Goal: Task Accomplishment & Management: Manage account settings

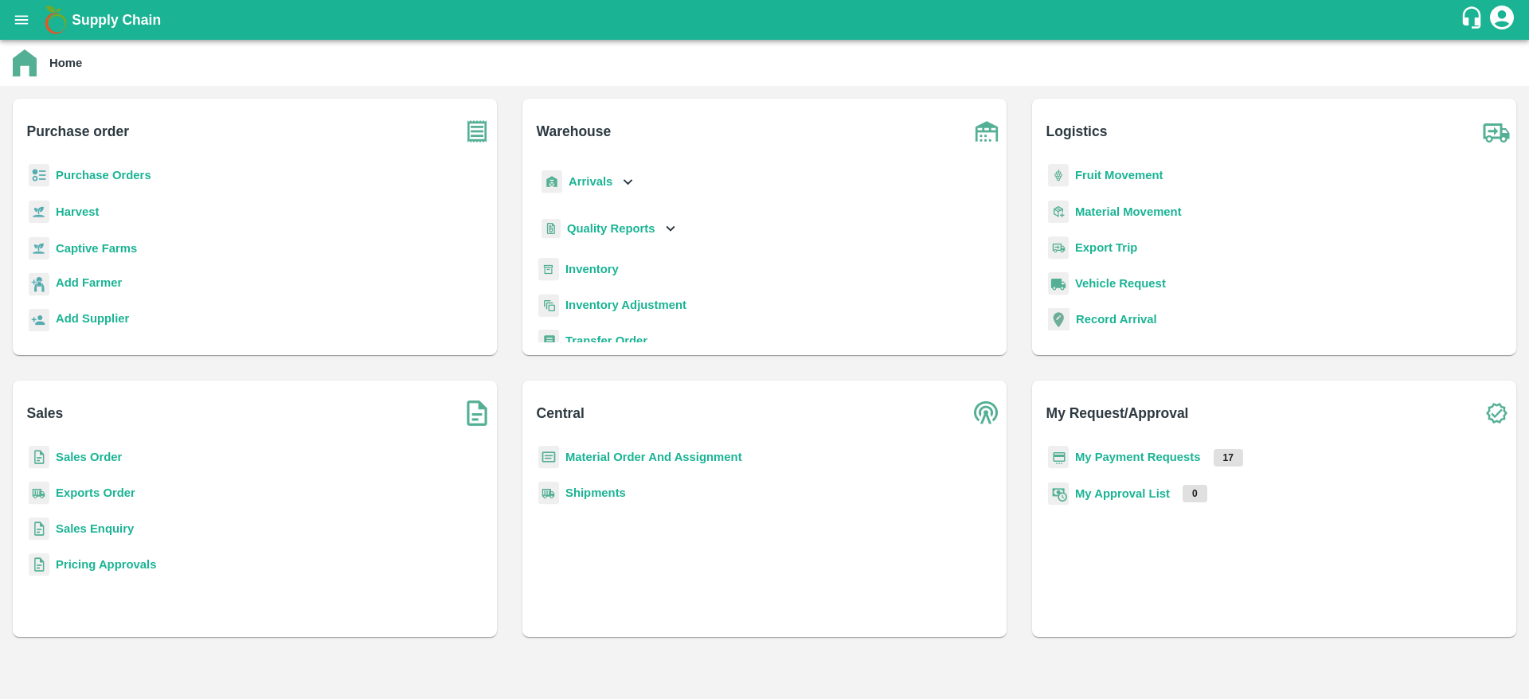
click at [133, 169] on b "Purchase Orders" at bounding box center [104, 175] width 96 height 13
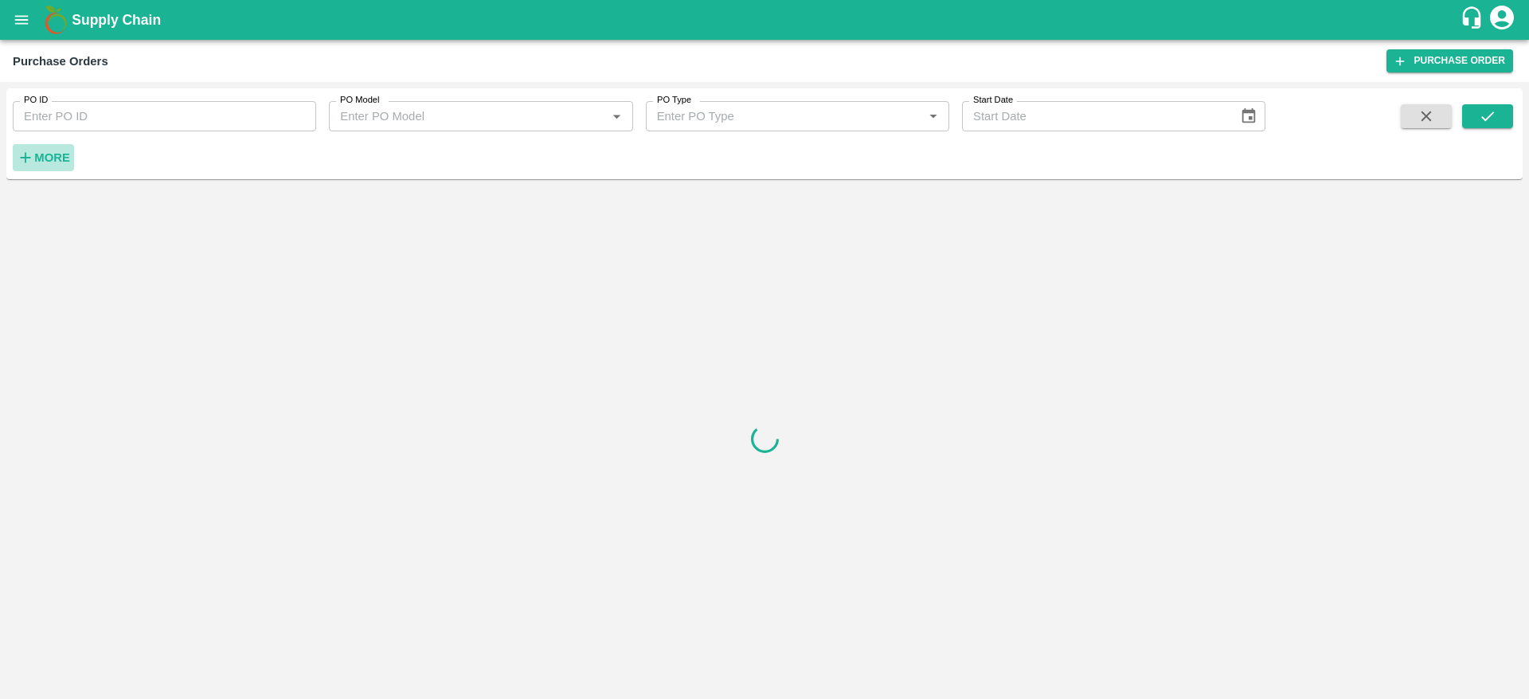
click at [38, 158] on strong "More" at bounding box center [52, 157] width 36 height 13
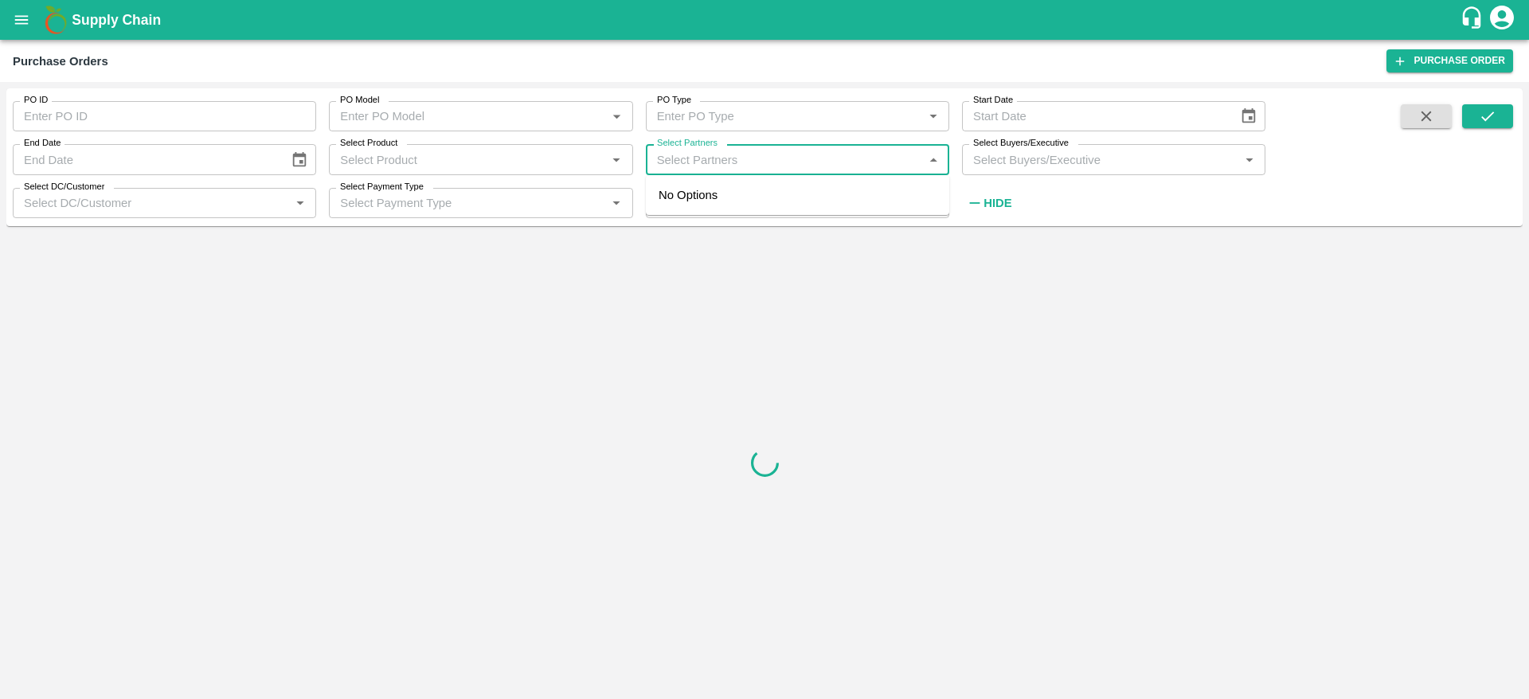
click at [754, 163] on input "Select Partners" at bounding box center [784, 159] width 268 height 21
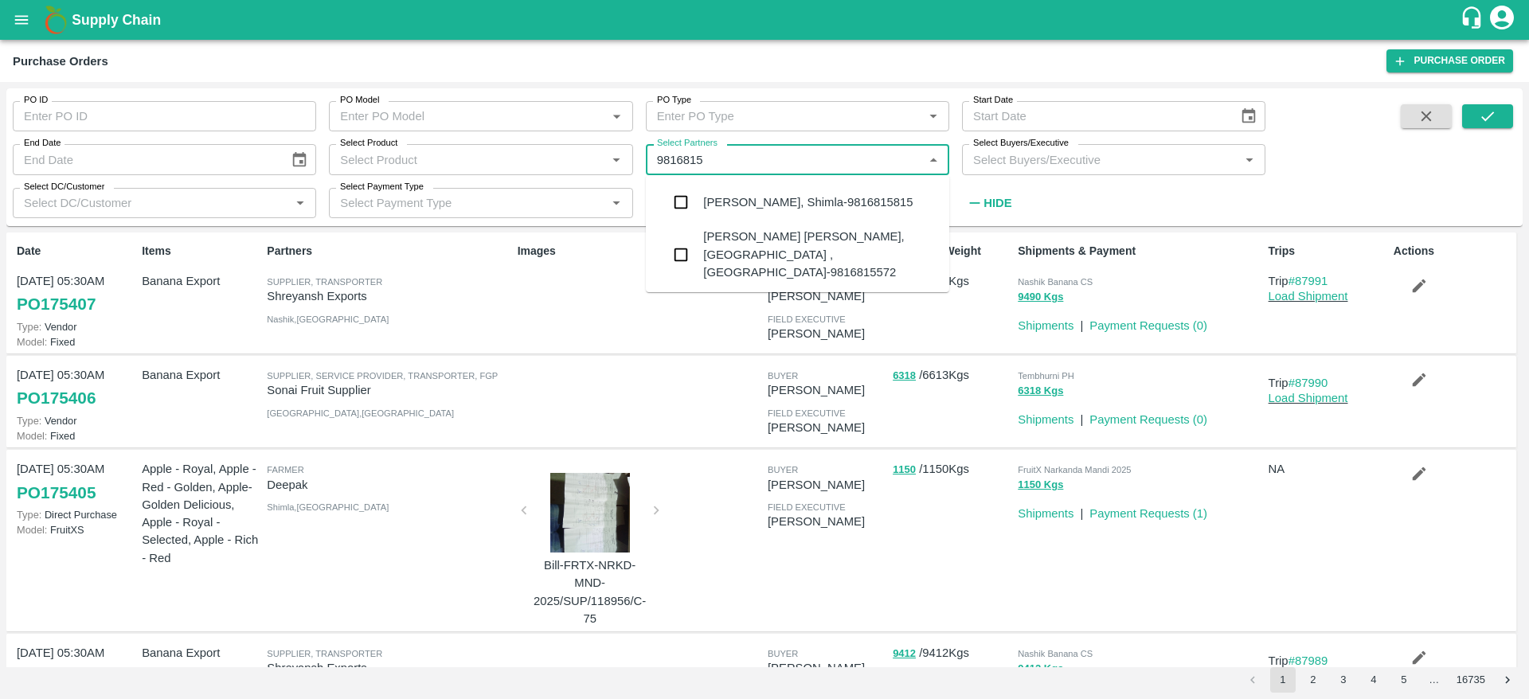
type input "98168155"
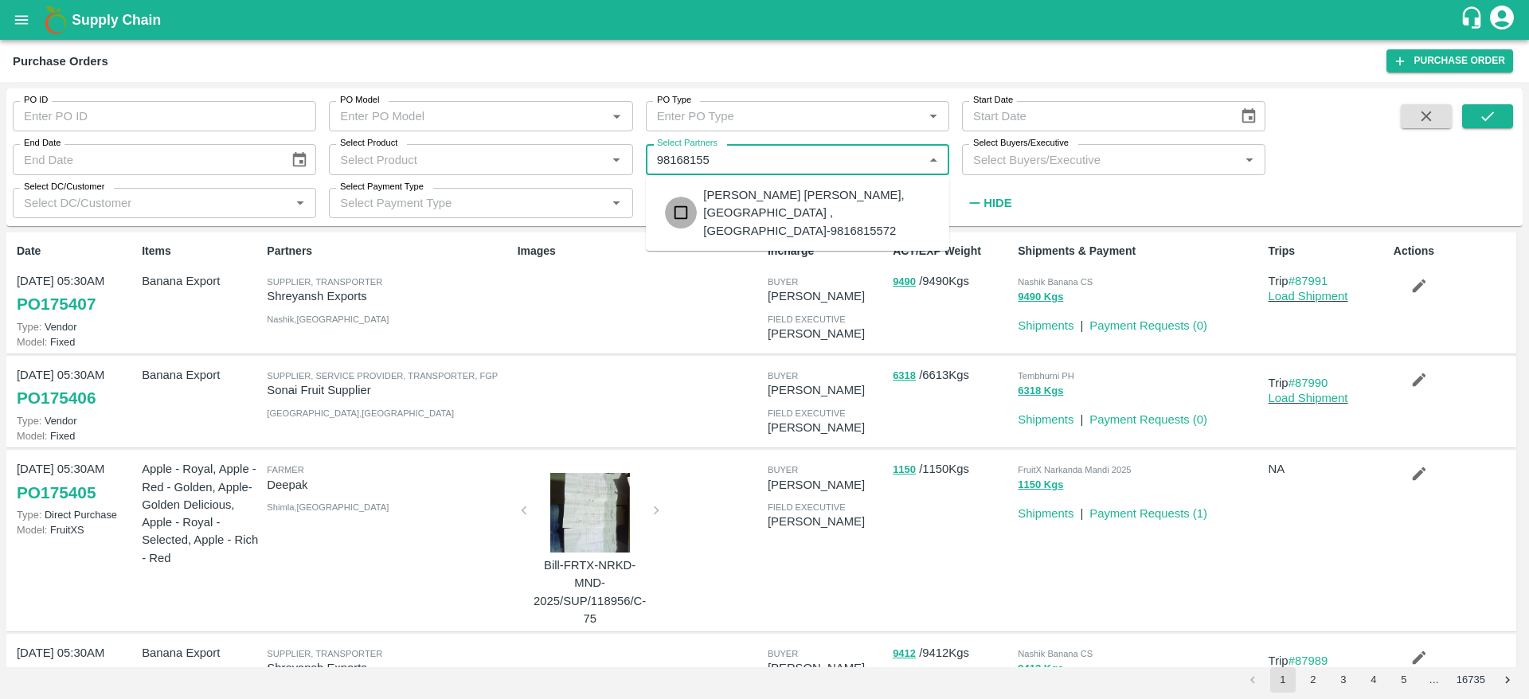
click at [681, 205] on input "checkbox" at bounding box center [681, 213] width 32 height 32
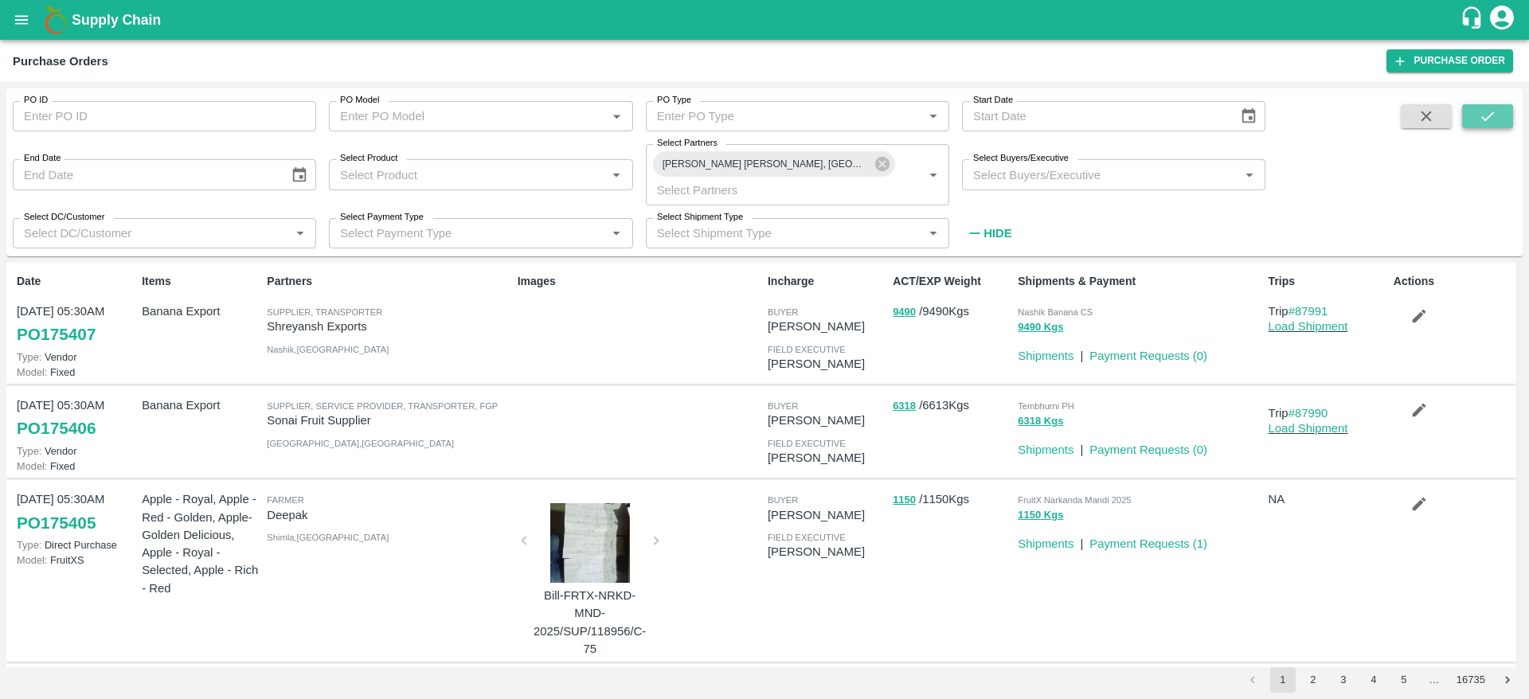
click at [1482, 115] on icon "submit" at bounding box center [1487, 116] width 18 height 18
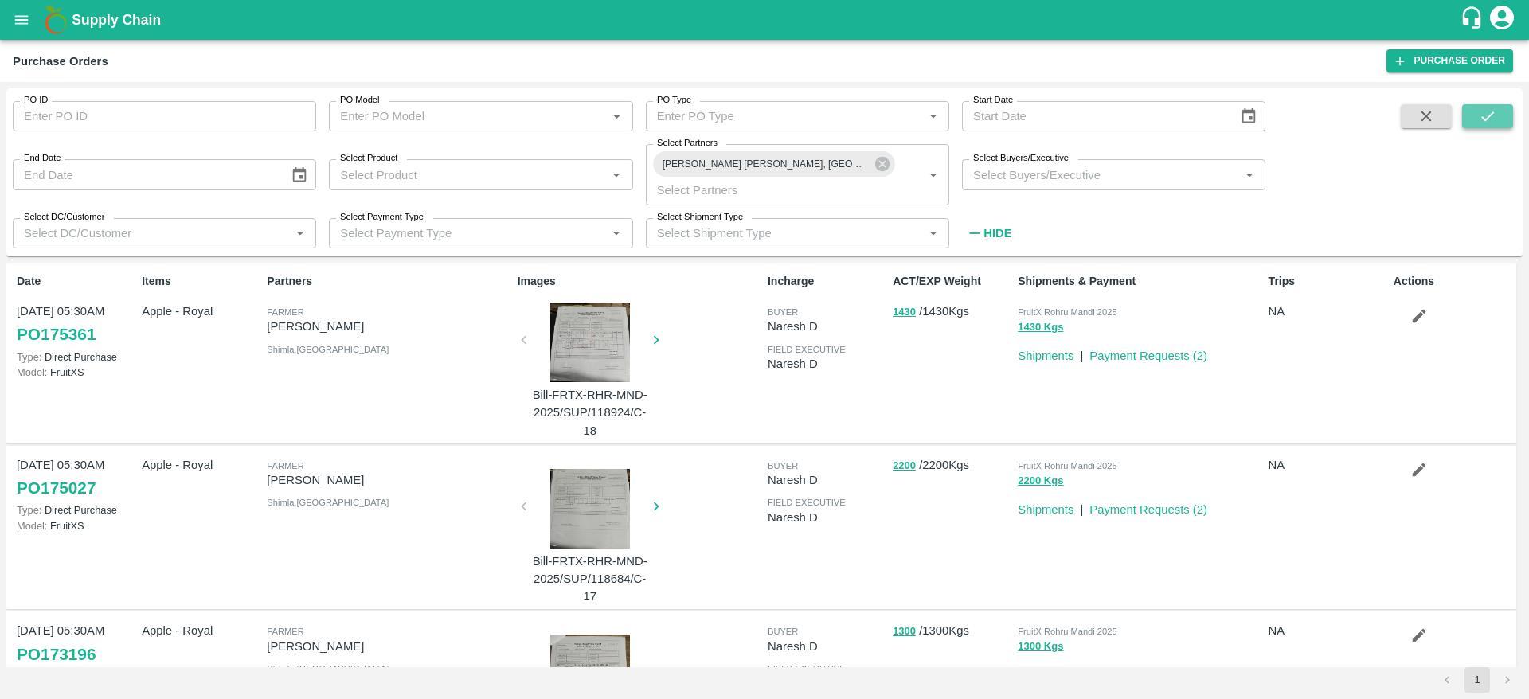
click at [1487, 124] on icon "submit" at bounding box center [1487, 116] width 18 height 18
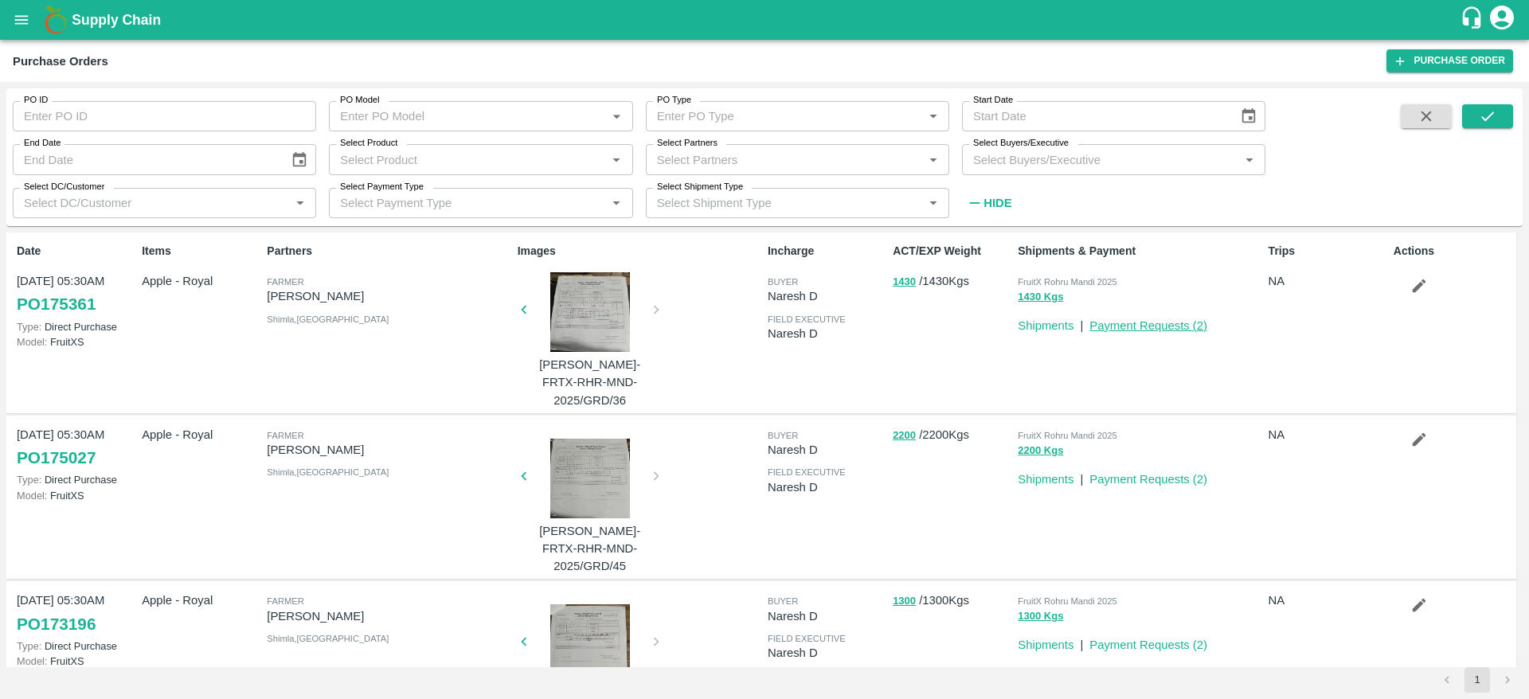
click at [1131, 330] on link "Payment Requests ( 2 )" at bounding box center [1148, 325] width 118 height 13
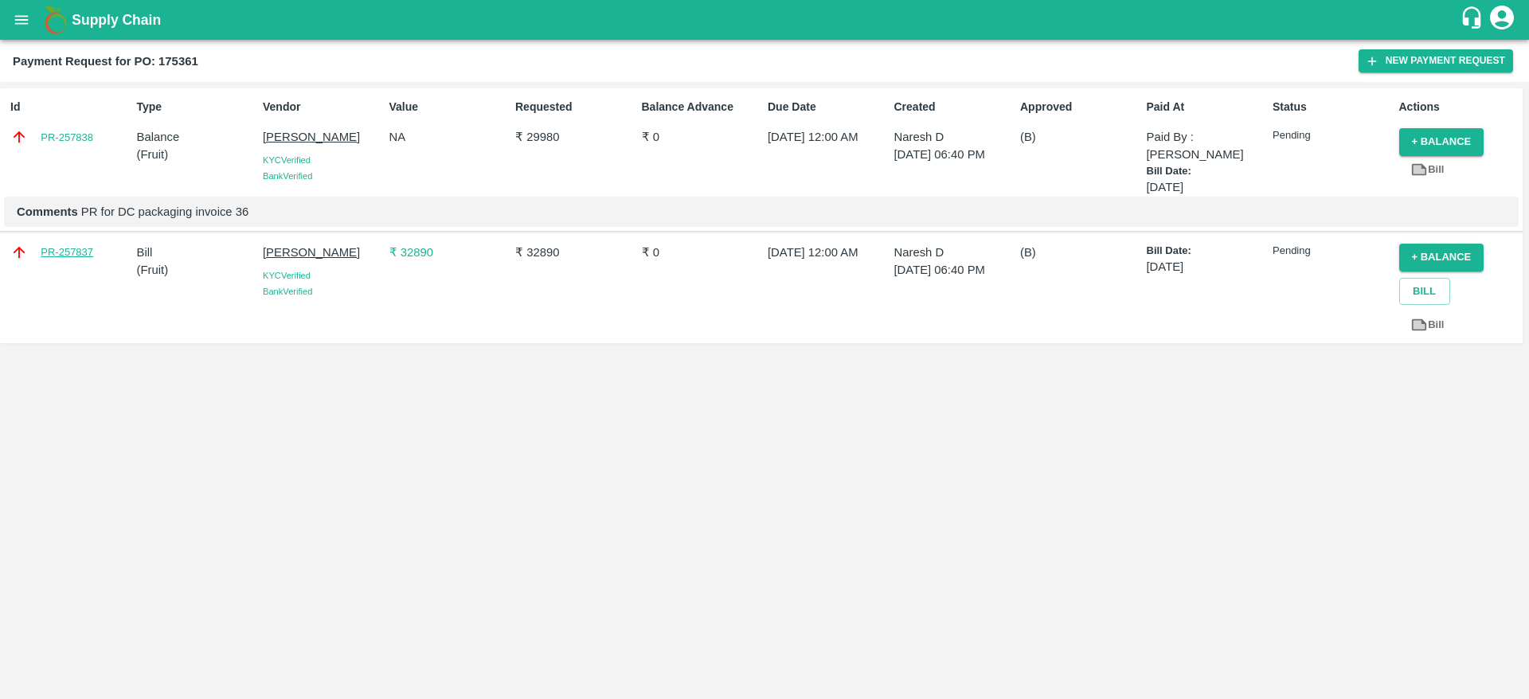
click at [76, 254] on link "PR-257837" at bounding box center [67, 252] width 53 height 16
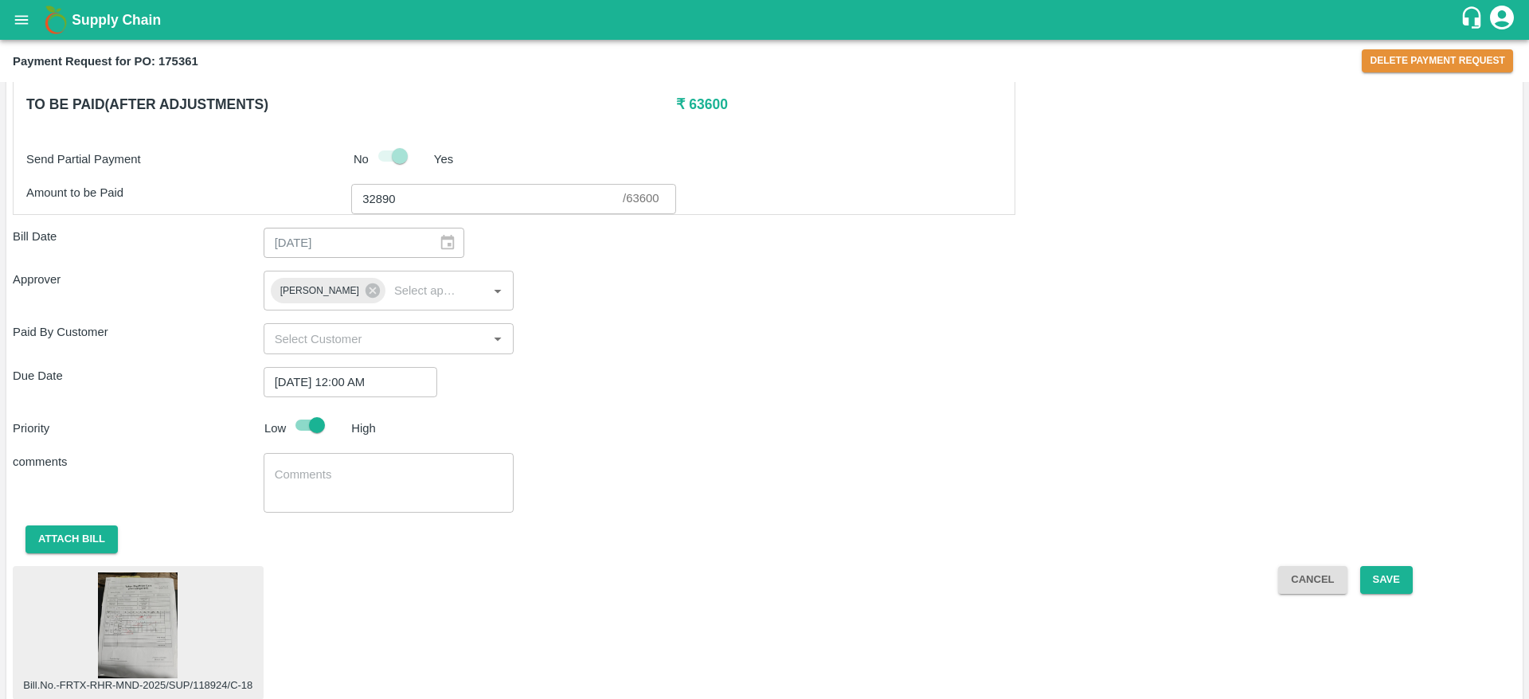
scroll to position [826, 0]
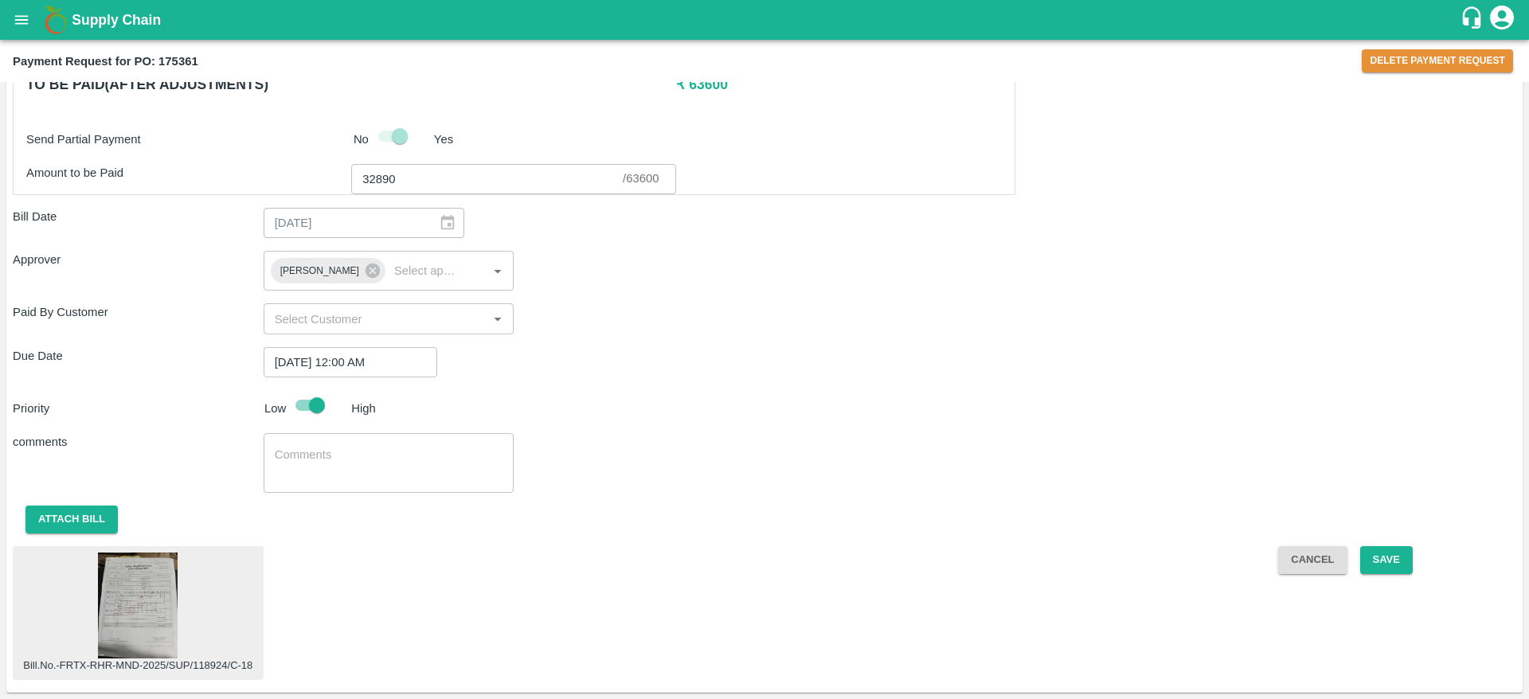
click at [122, 600] on img at bounding box center [138, 606] width 80 height 106
click at [1405, 57] on button "Delete Payment Request" at bounding box center [1436, 60] width 151 height 23
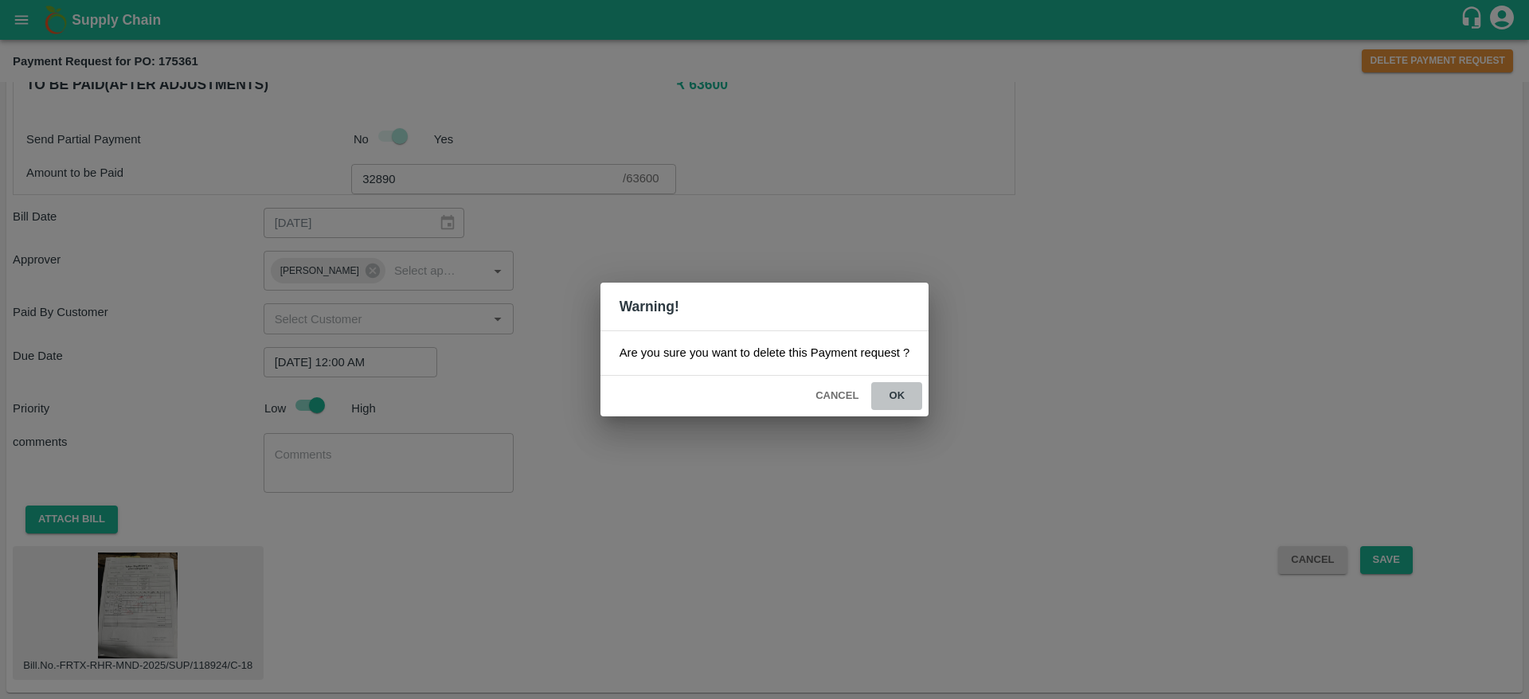
click at [897, 392] on button "ok" at bounding box center [896, 396] width 51 height 28
click at [826, 396] on button "Cancel" at bounding box center [837, 396] width 56 height 28
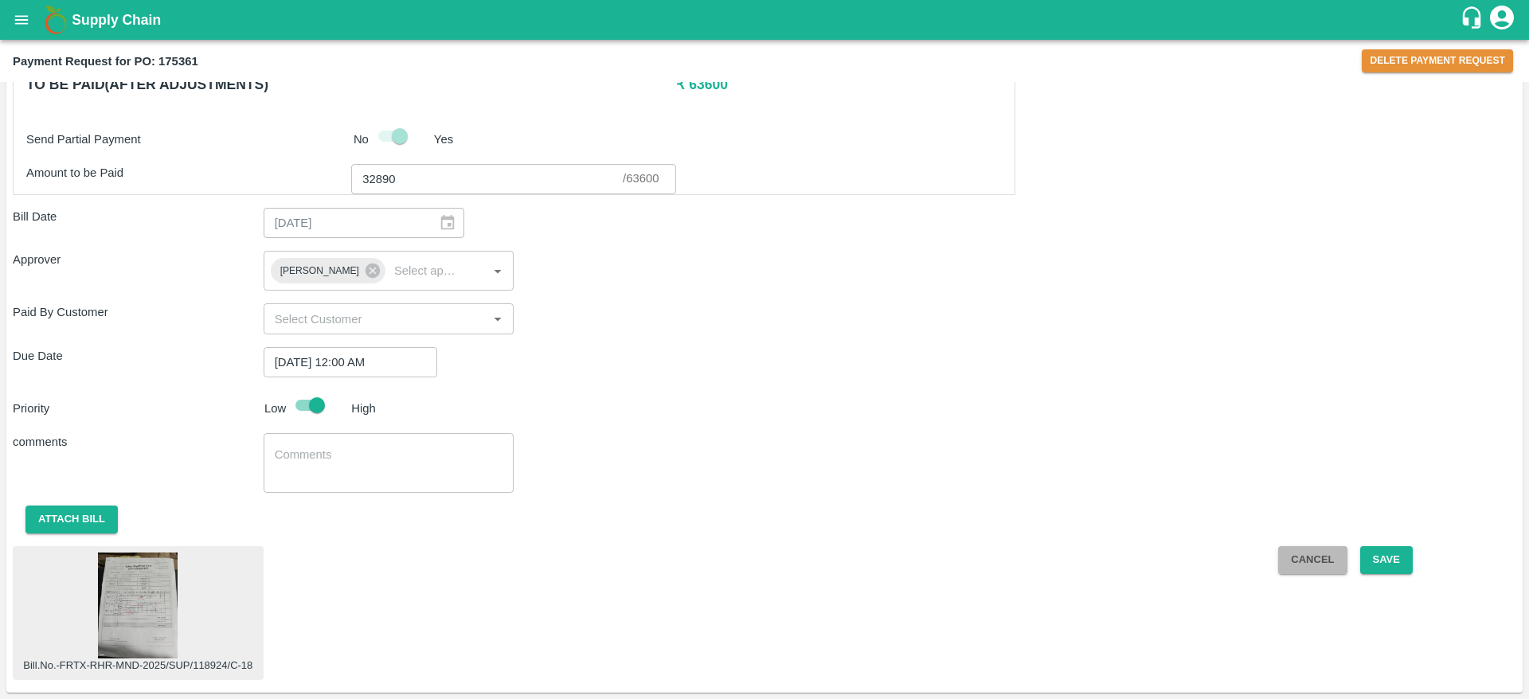
click at [1297, 560] on button "Cancel" at bounding box center [1312, 560] width 68 height 28
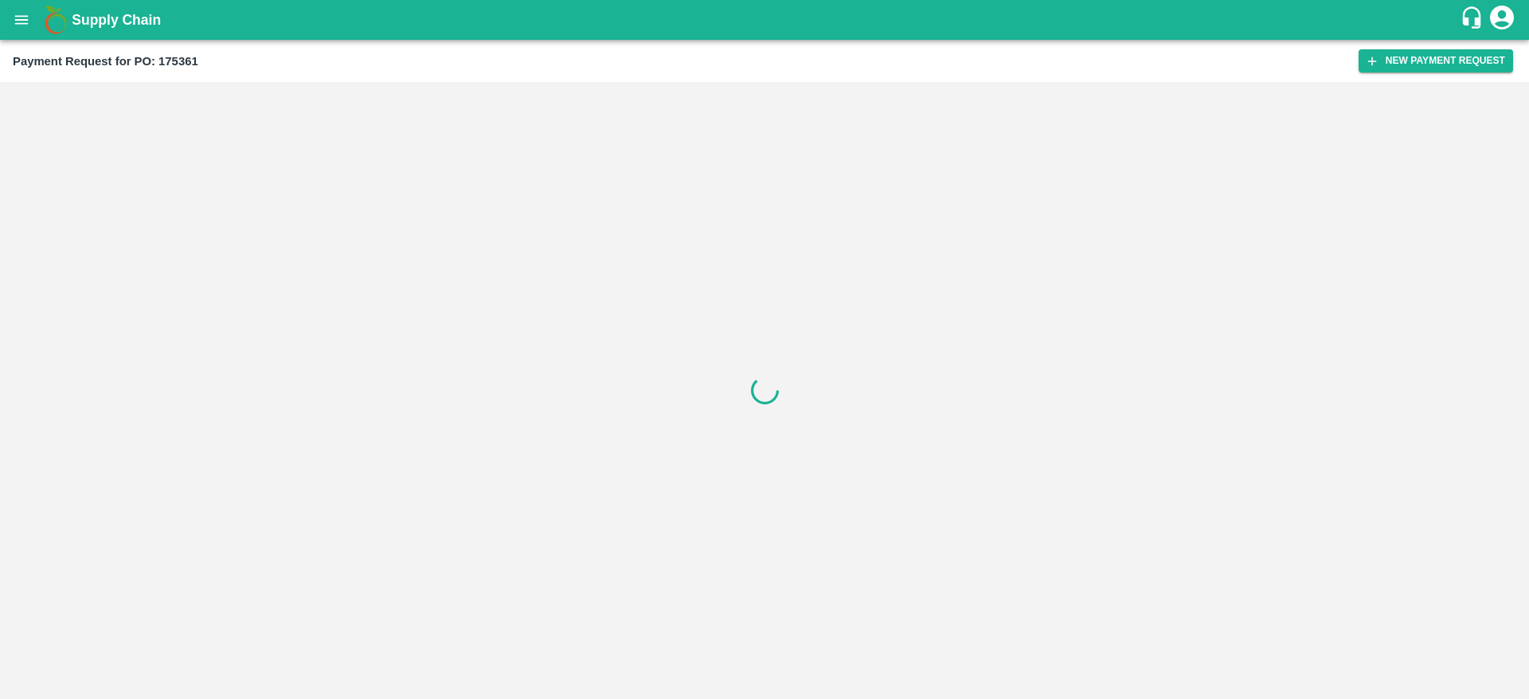
click at [1297, 560] on div at bounding box center [764, 390] width 1529 height 617
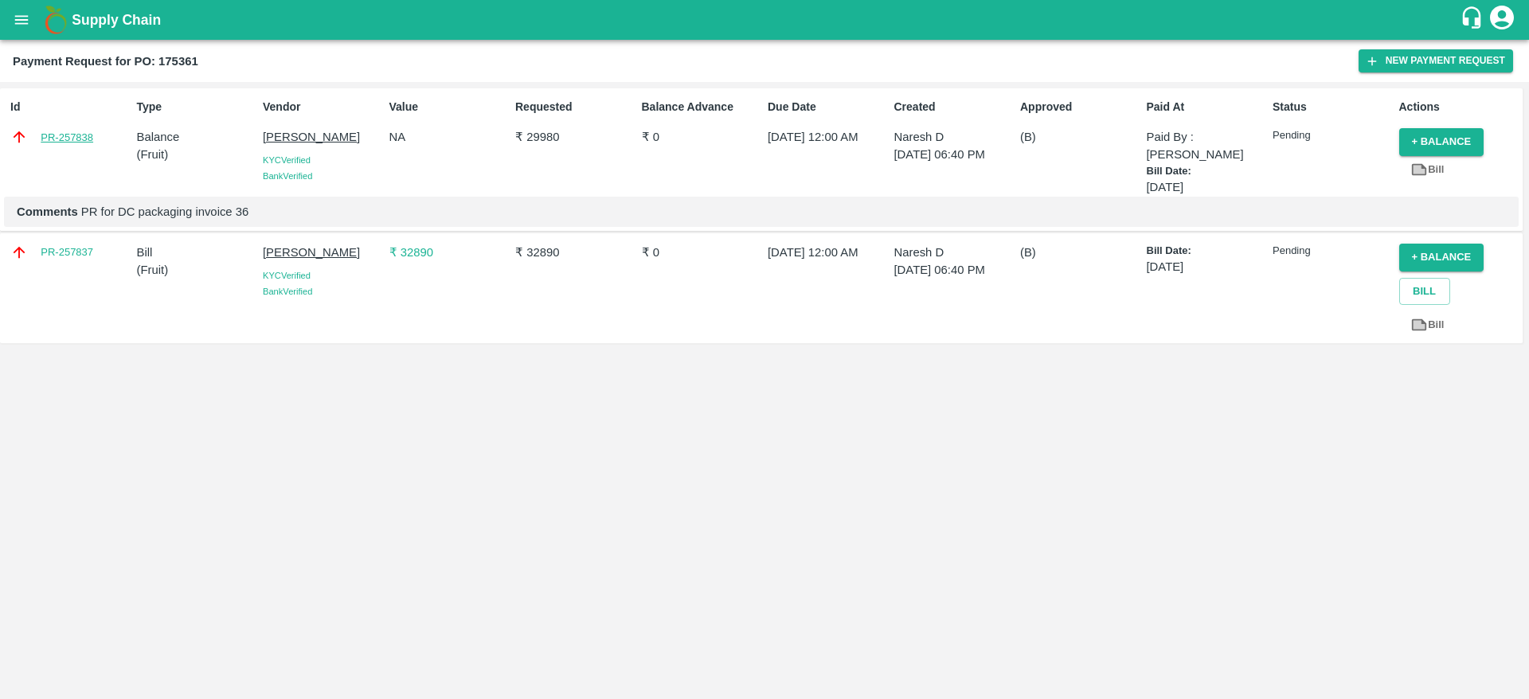
click at [61, 135] on link "PR-257838" at bounding box center [67, 138] width 53 height 16
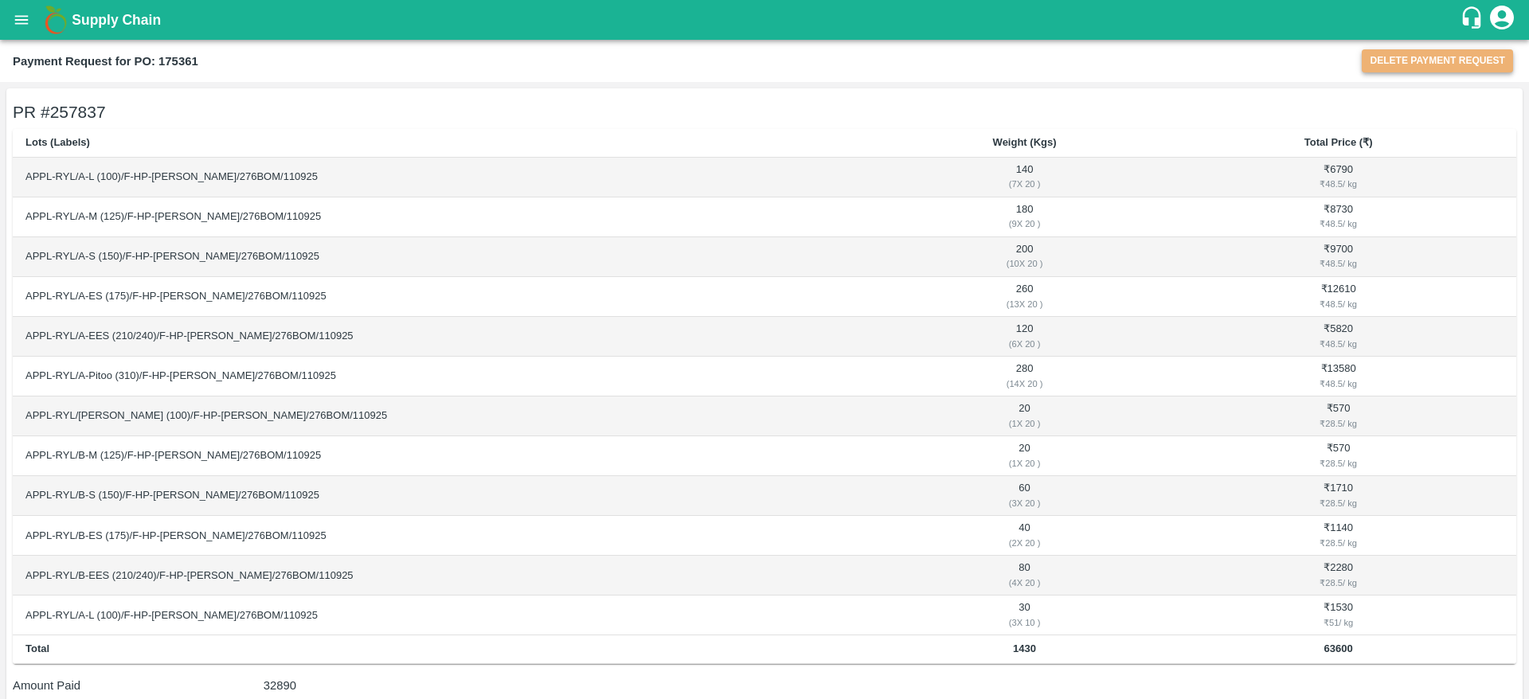
click at [1437, 53] on button "Delete Payment Request" at bounding box center [1436, 60] width 151 height 23
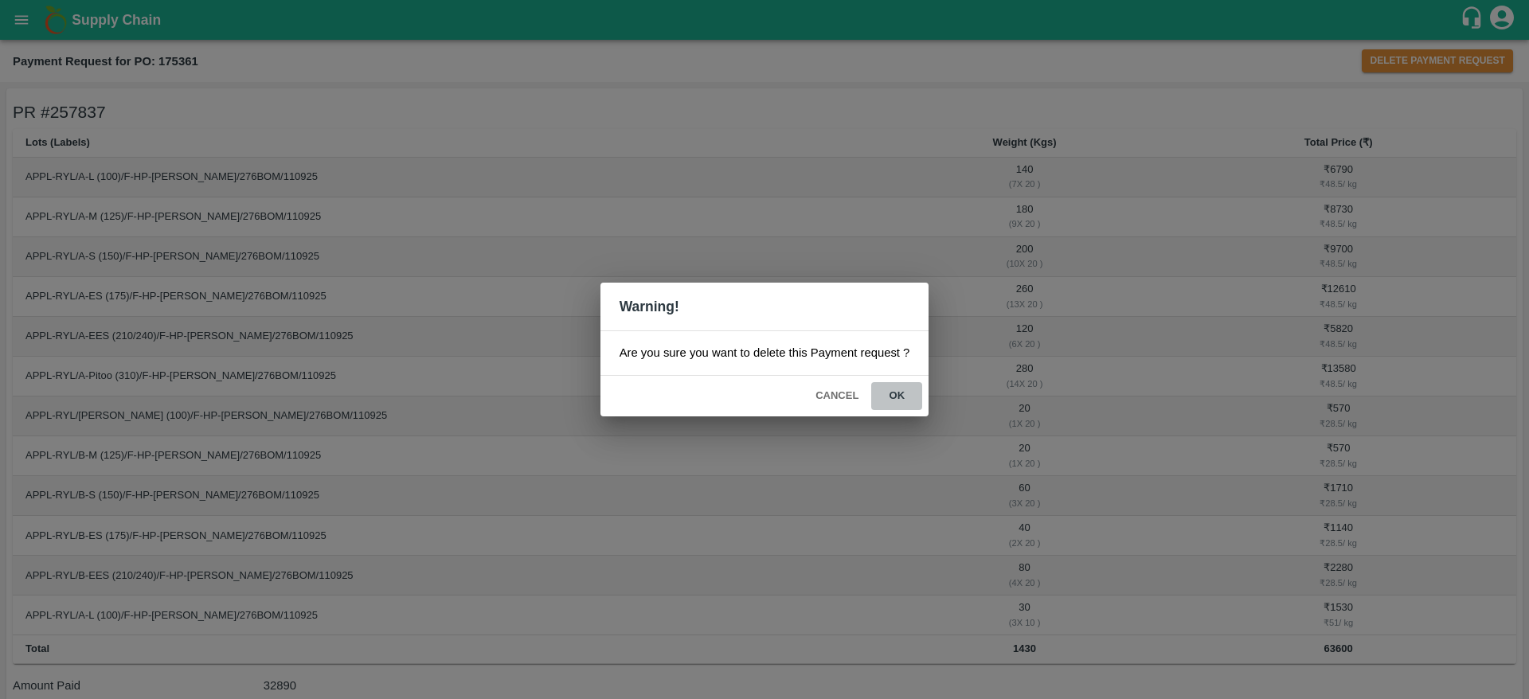
click at [896, 387] on button "ok" at bounding box center [896, 396] width 51 height 28
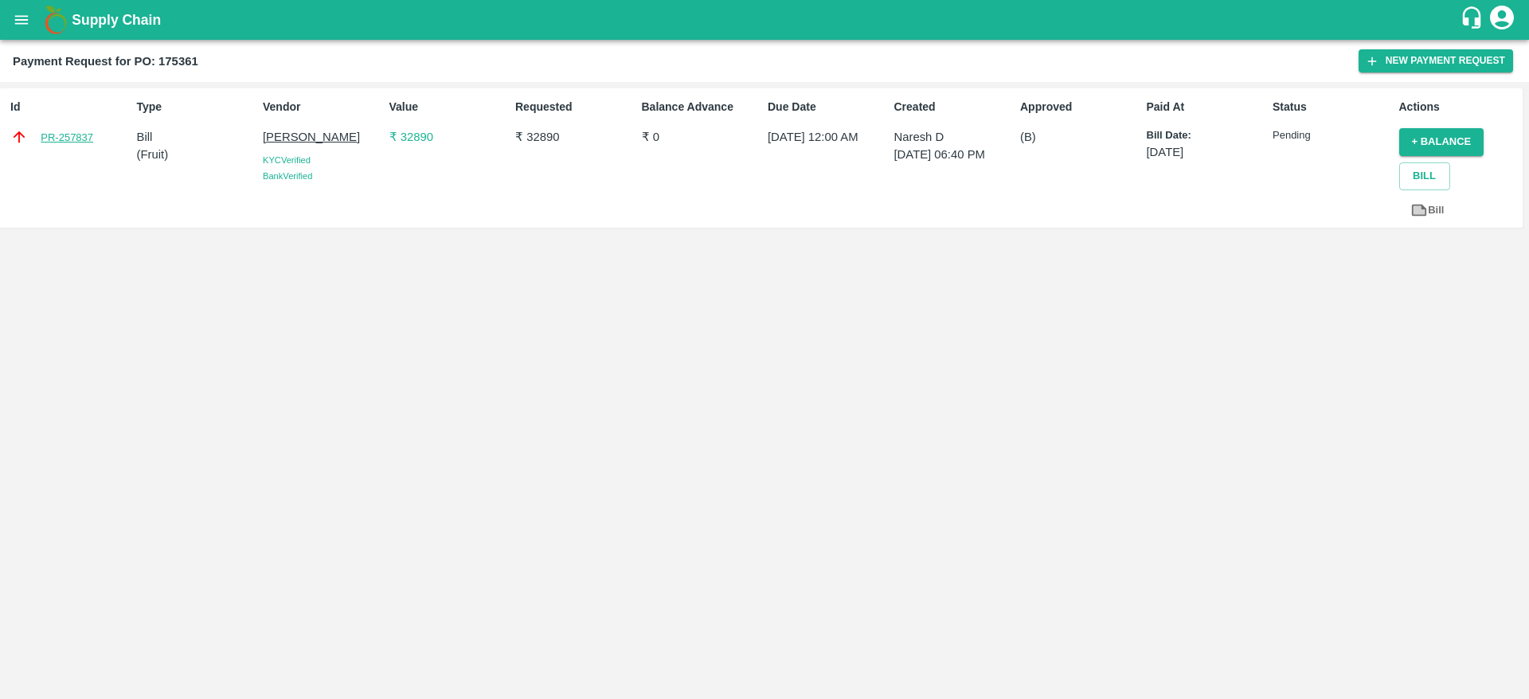
click at [61, 133] on link "PR-257837" at bounding box center [67, 138] width 53 height 16
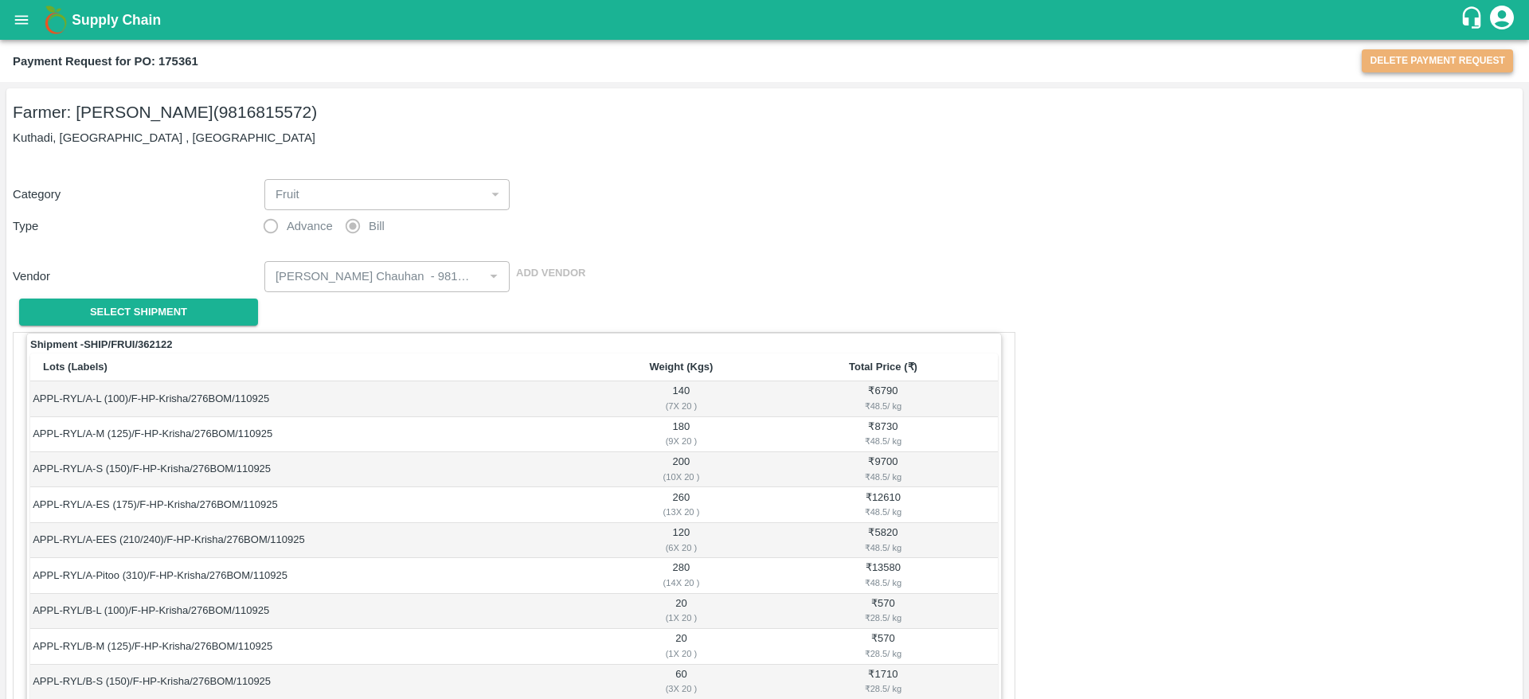
click at [1447, 55] on button "Delete Payment Request" at bounding box center [1436, 60] width 151 height 23
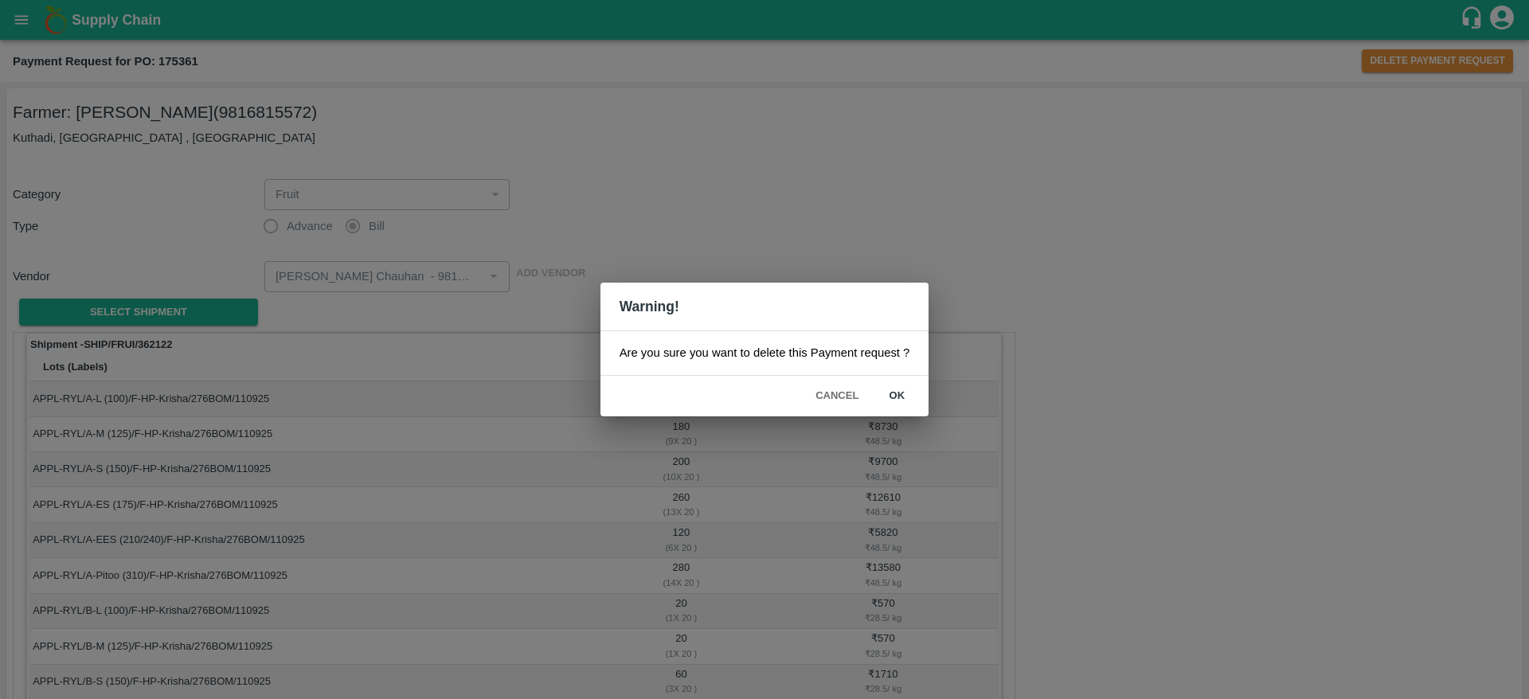
click at [893, 391] on button "ok" at bounding box center [896, 396] width 51 height 28
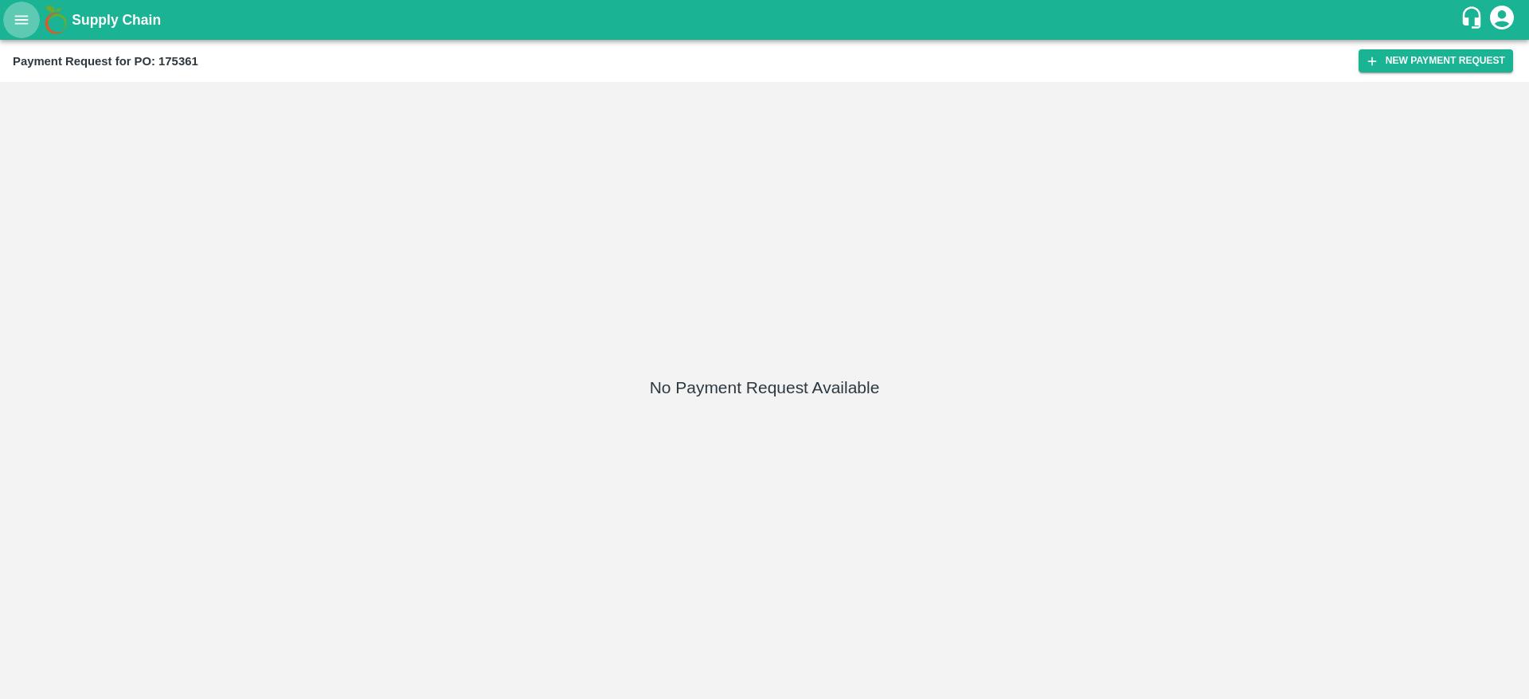
click at [14, 22] on icon "open drawer" at bounding box center [22, 20] width 18 height 18
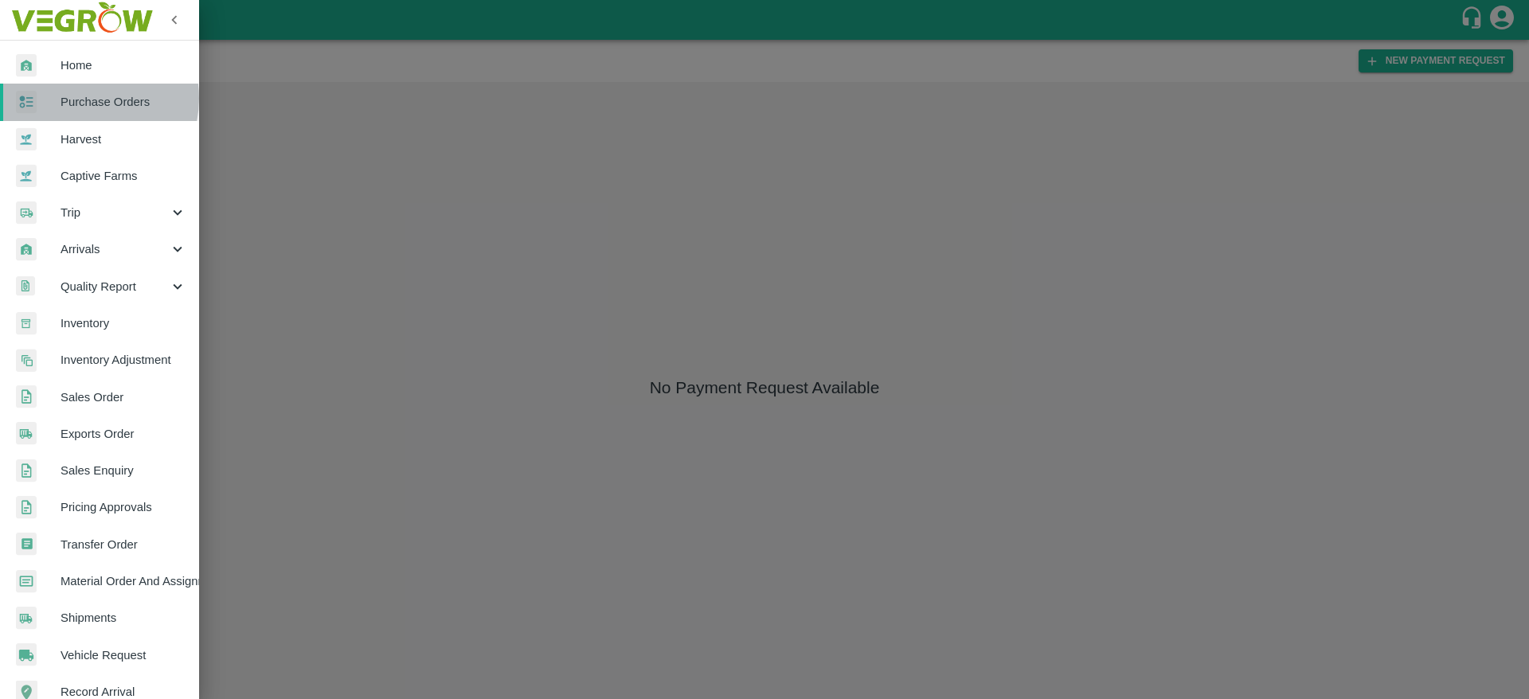
click at [78, 98] on span "Purchase Orders" at bounding box center [124, 102] width 126 height 18
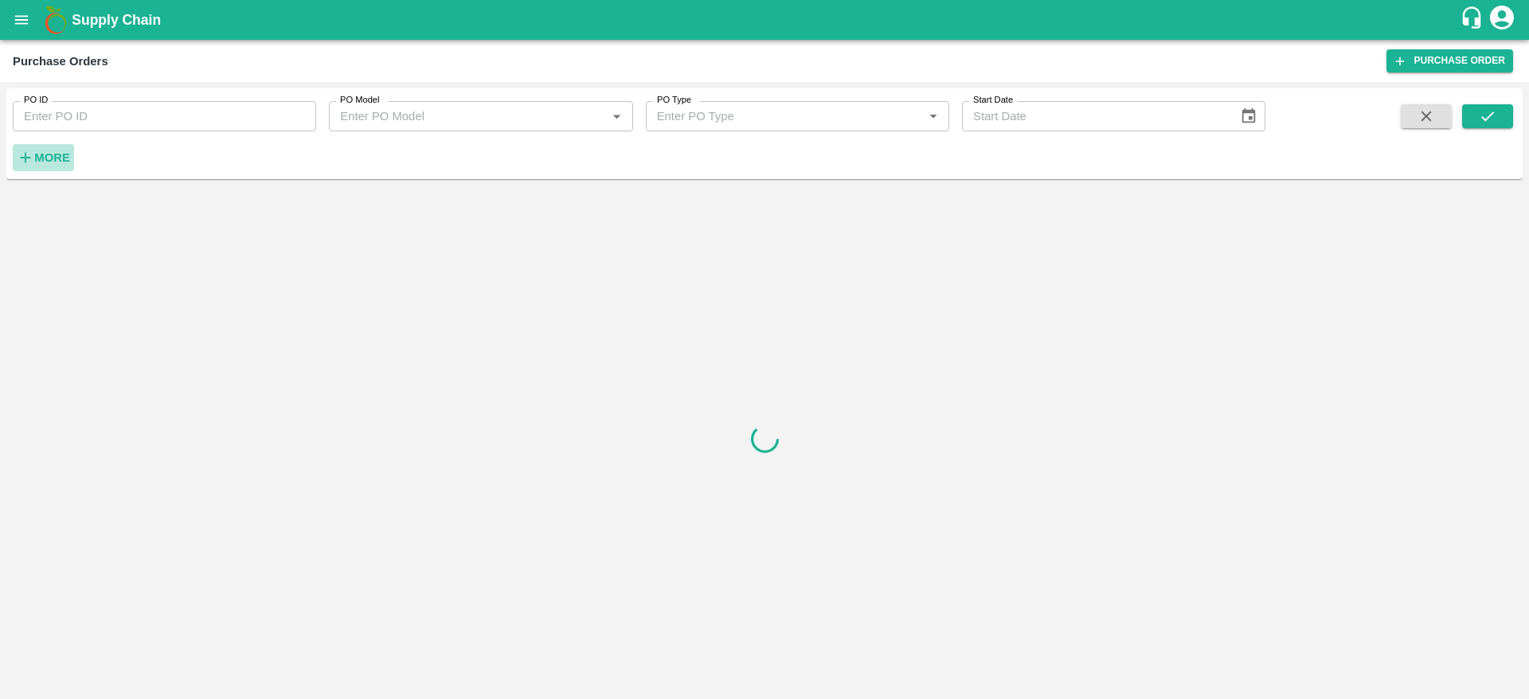
click at [26, 154] on icon "button" at bounding box center [26, 158] width 10 height 10
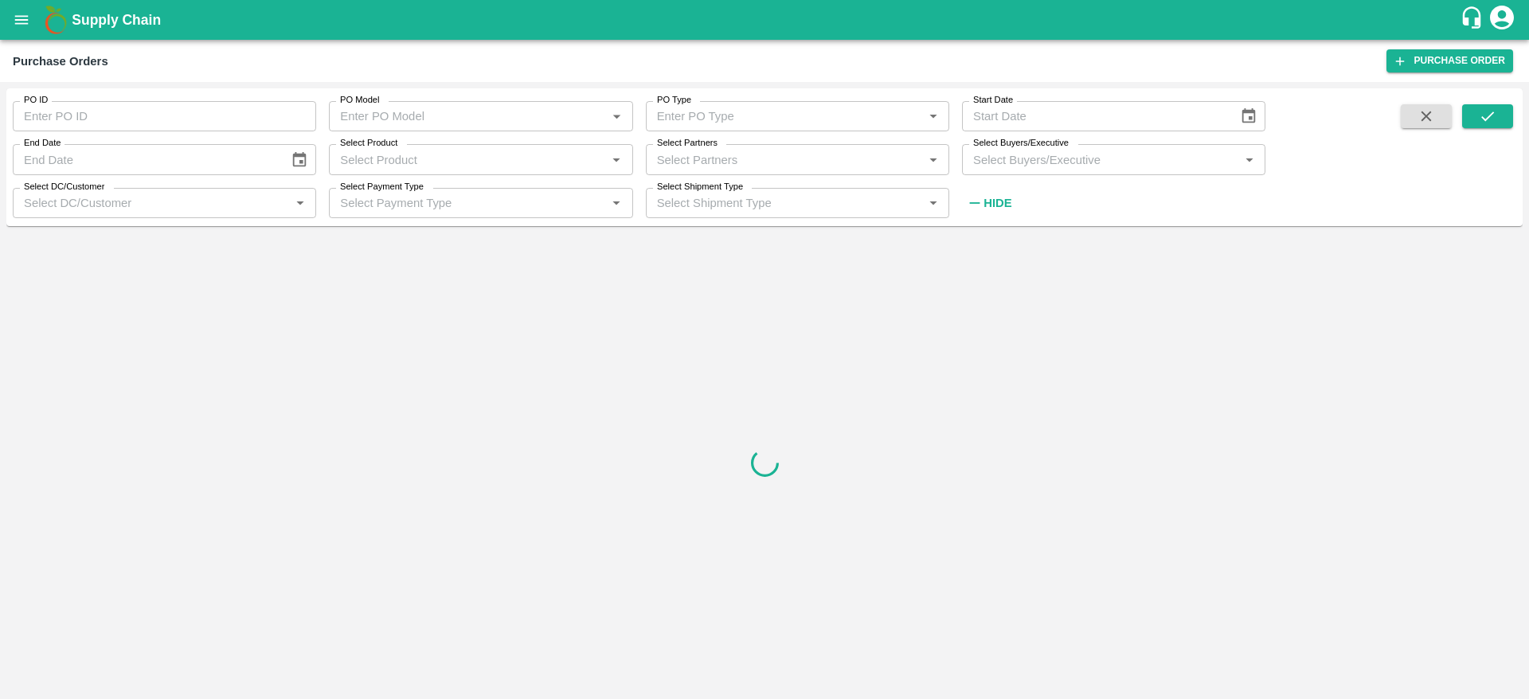
click at [717, 156] on input "Select Partners" at bounding box center [784, 159] width 268 height 21
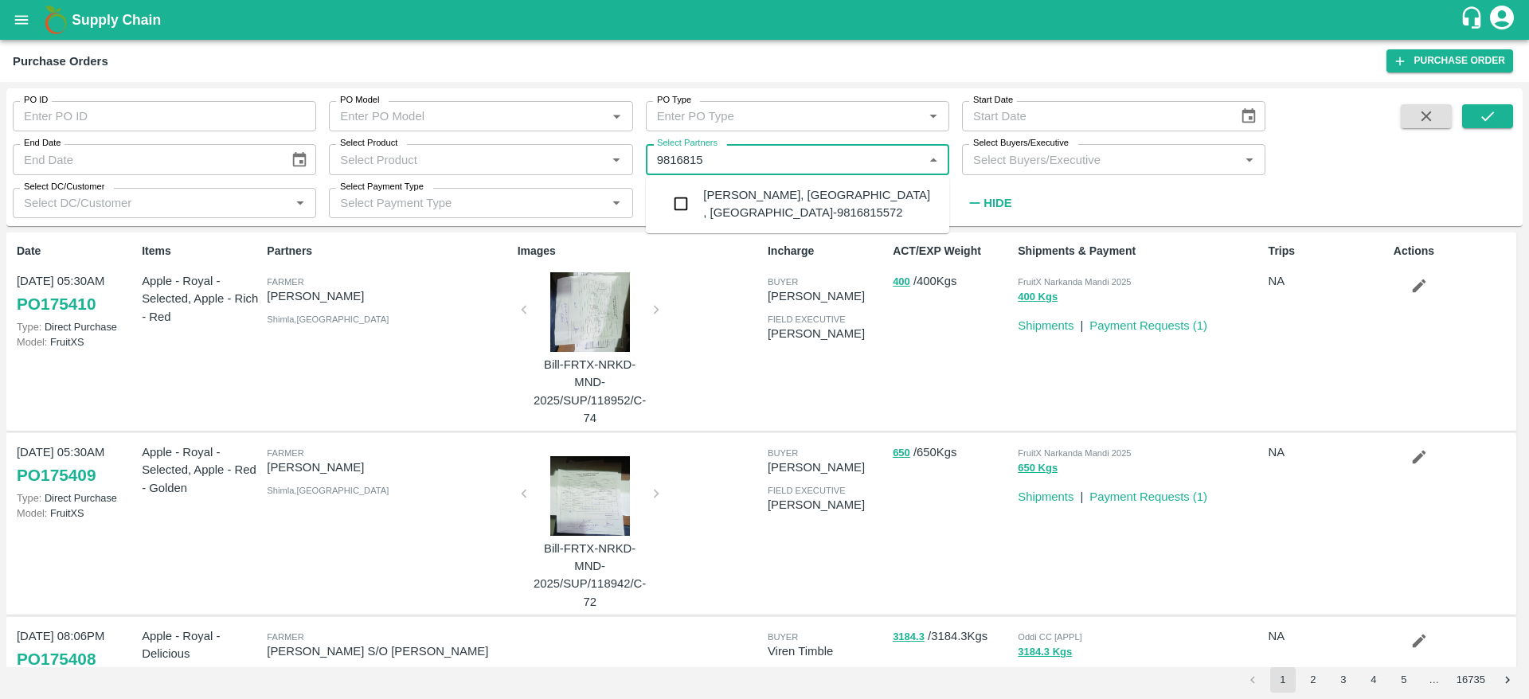
type input "98168155"
click at [677, 213] on input "checkbox" at bounding box center [681, 204] width 32 height 32
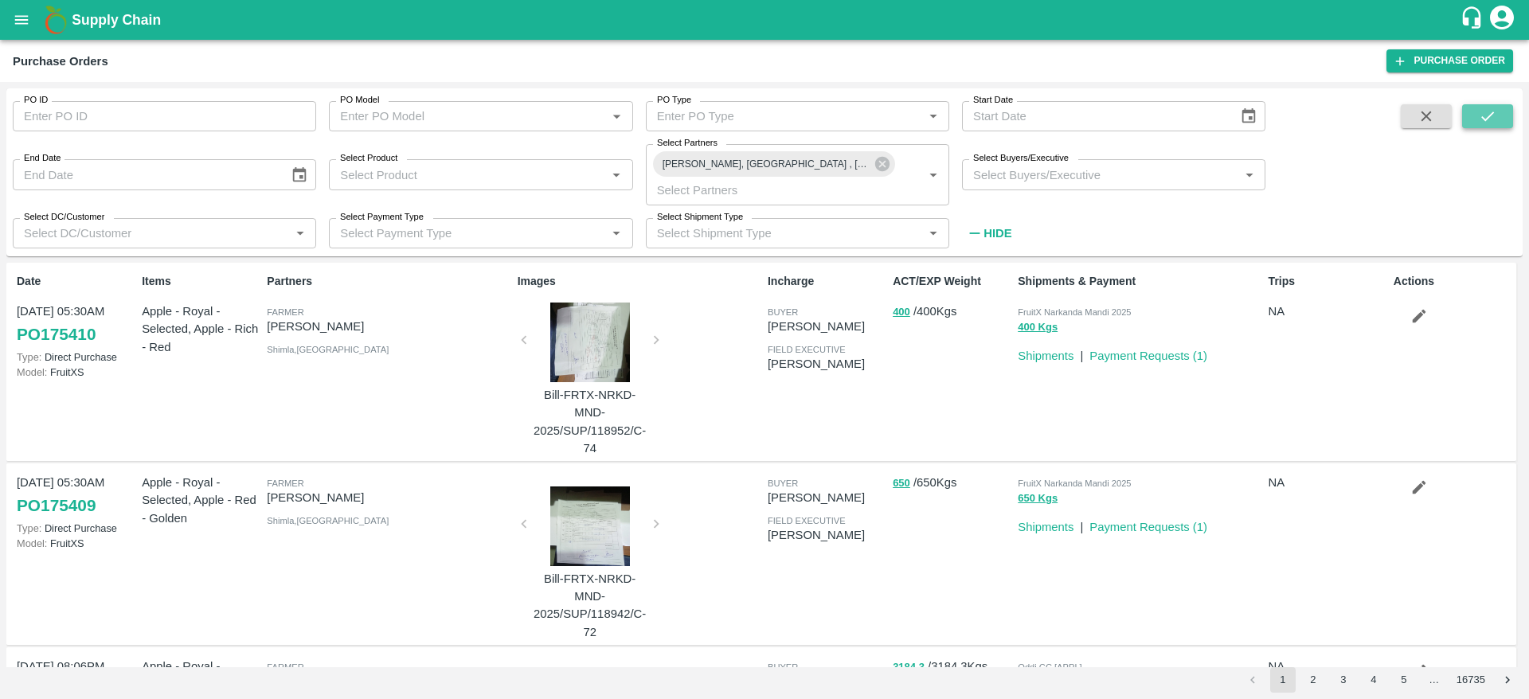
click at [1485, 118] on icon "submit" at bounding box center [1487, 116] width 18 height 18
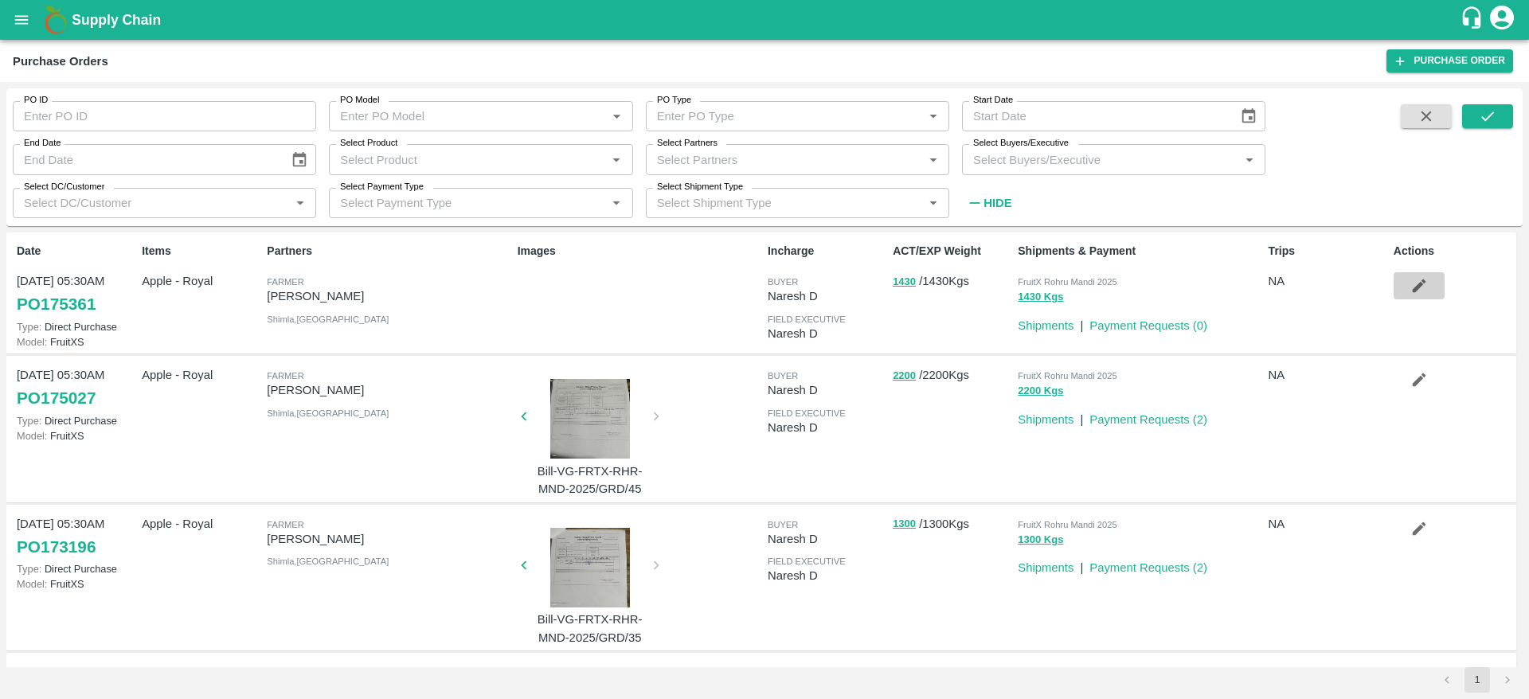
click at [1418, 282] on icon "button" at bounding box center [1419, 286] width 18 height 18
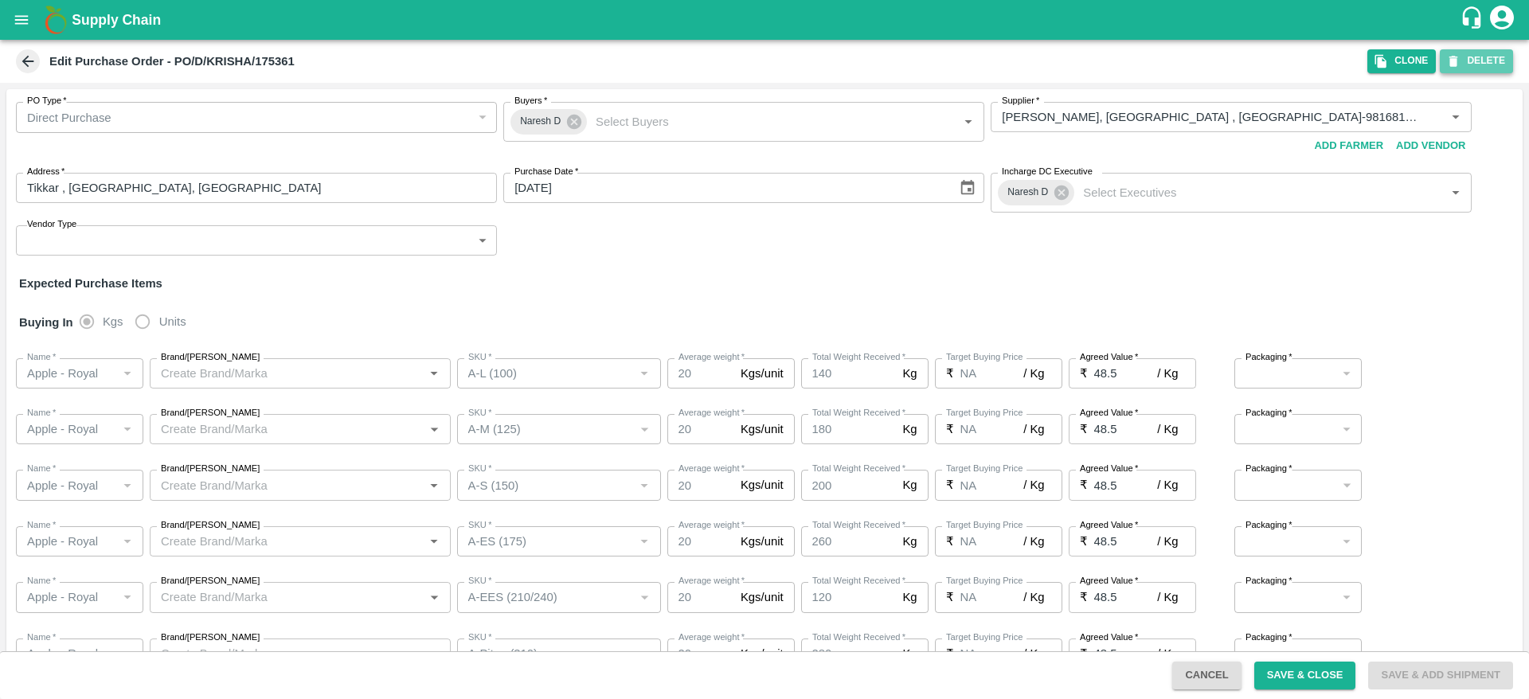
click at [1474, 60] on button "DELETE" at bounding box center [1475, 60] width 73 height 23
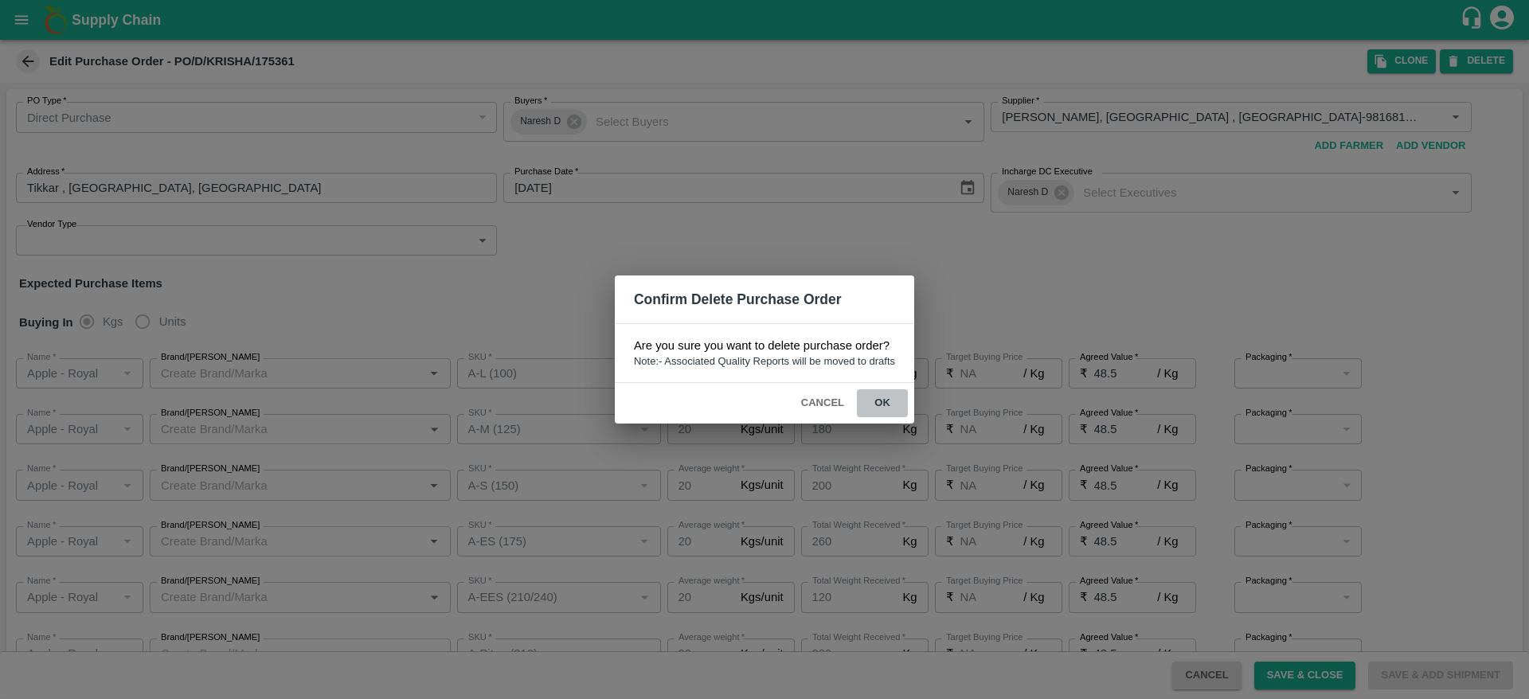
click at [879, 396] on button "ok" at bounding box center [882, 403] width 51 height 28
